Goal: Information Seeking & Learning: Learn about a topic

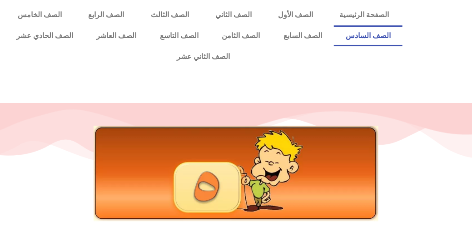
click at [334, 25] on link "الصف السادس" at bounding box center [368, 35] width 69 height 21
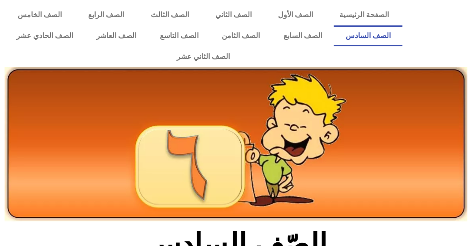
click at [334, 25] on link "الصف السادس" at bounding box center [368, 35] width 69 height 21
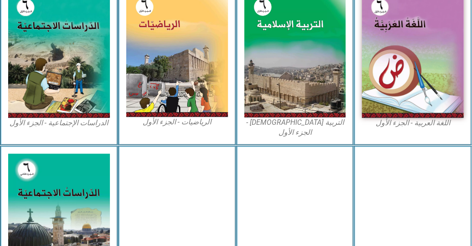
scroll to position [320, 0]
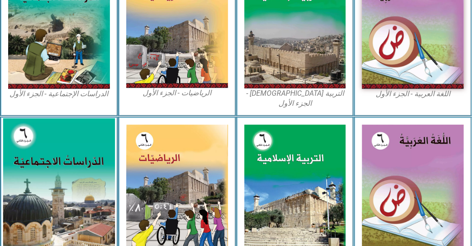
click at [37, 119] on img at bounding box center [59, 189] width 112 height 140
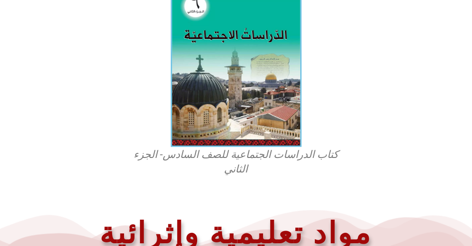
scroll to position [334, 0]
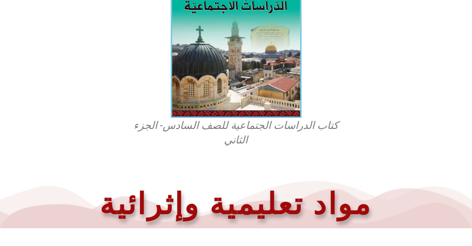
click at [234, 119] on figcaption "كتاب الدراسات الجتماعية للصف السادس- الجزء الثاني" at bounding box center [236, 133] width 218 height 29
